Goal: Navigation & Orientation: Find specific page/section

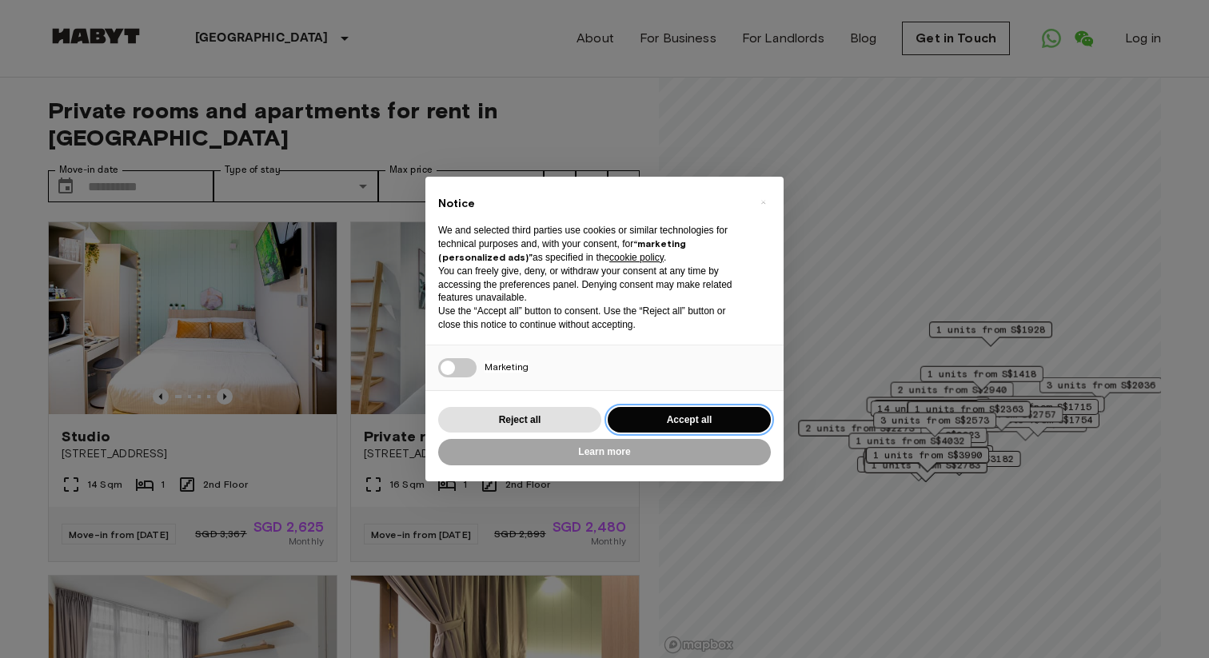
click at [660, 412] on button "Accept all" at bounding box center [689, 420] width 163 height 26
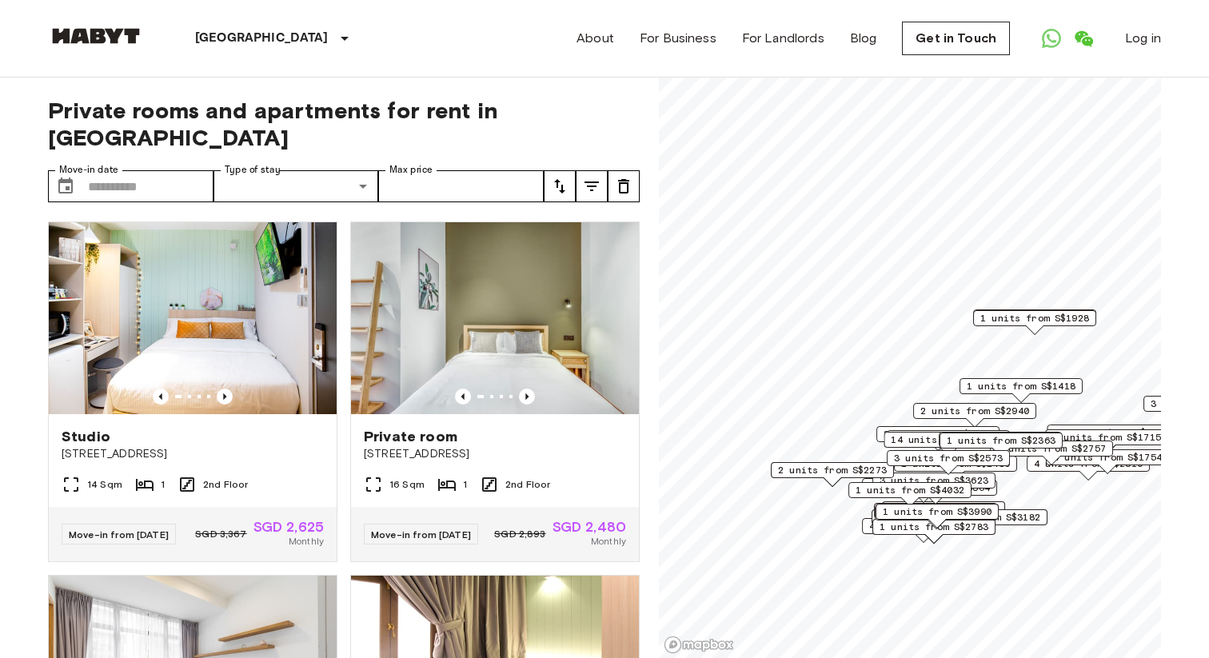
click at [106, 18] on div "[GEOGRAPHIC_DATA] [GEOGRAPHIC_DATA] [GEOGRAPHIC_DATA] [GEOGRAPHIC_DATA] [GEOGRA…" at bounding box center [226, 38] width 357 height 77
click at [103, 62] on div "[GEOGRAPHIC_DATA] [GEOGRAPHIC_DATA] [GEOGRAPHIC_DATA] [GEOGRAPHIC_DATA] [GEOGRA…" at bounding box center [226, 38] width 357 height 77
click at [109, 37] on img at bounding box center [96, 36] width 96 height 16
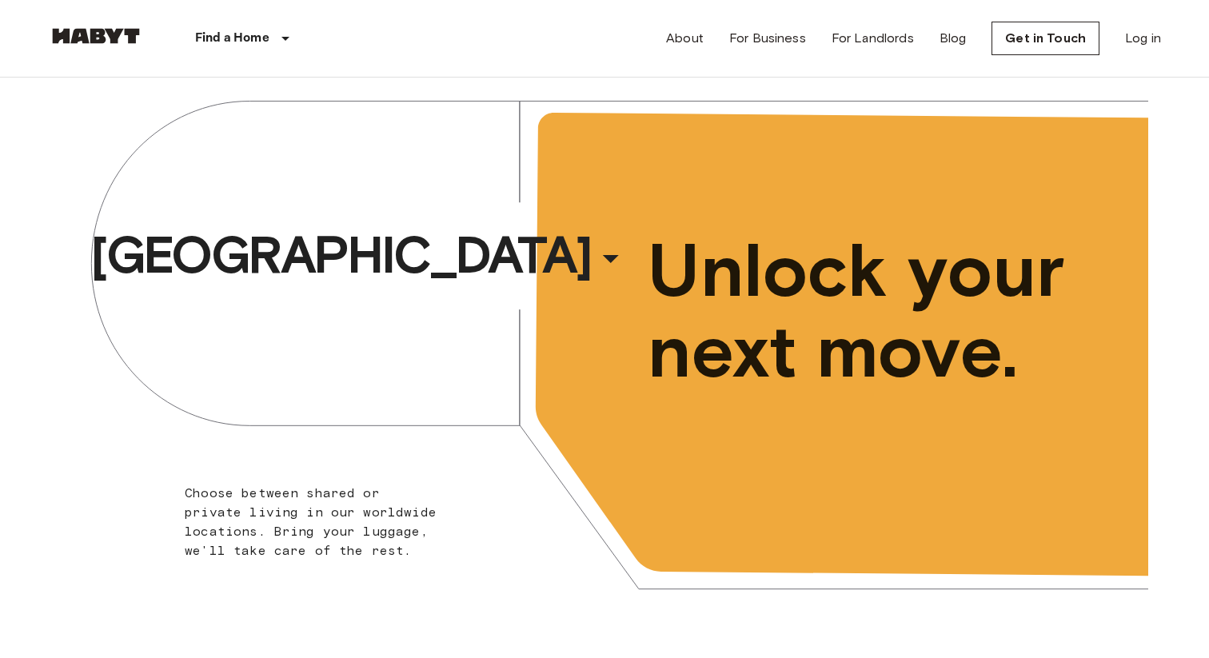
click at [368, 296] on div "Amsterdam ​ ​ Choose between shared or private living in our worldwide location…" at bounding box center [604, 356] width 1087 height 556
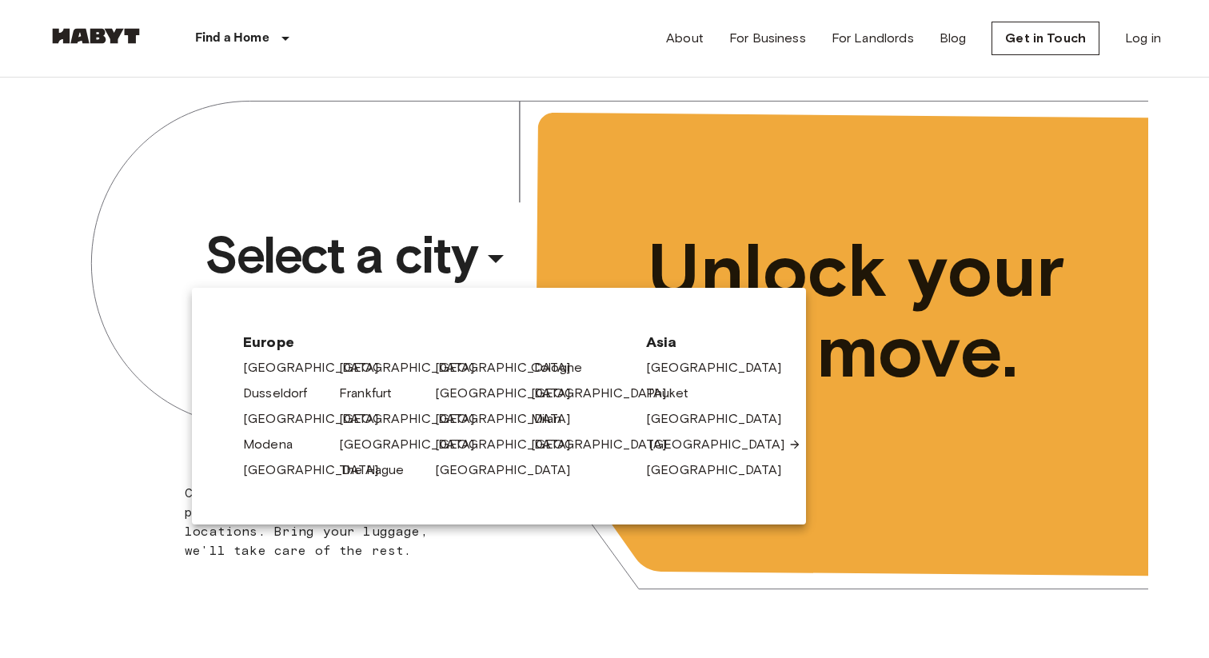
click at [652, 441] on link "[GEOGRAPHIC_DATA]" at bounding box center [725, 444] width 152 height 19
